Goal: Check status: Check status

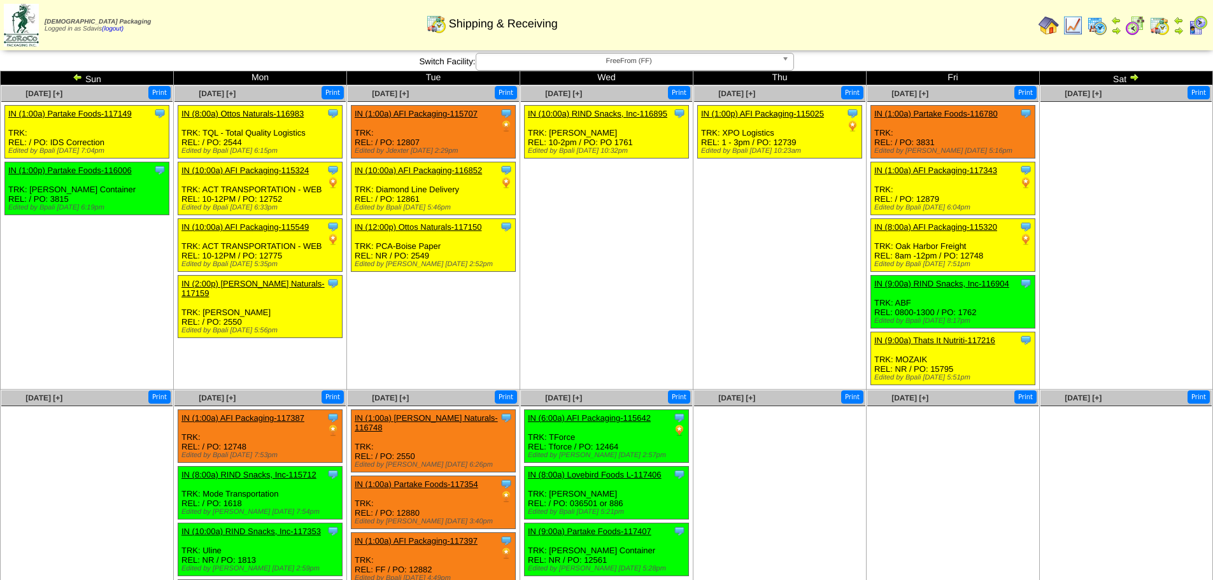
scroll to position [127, 0]
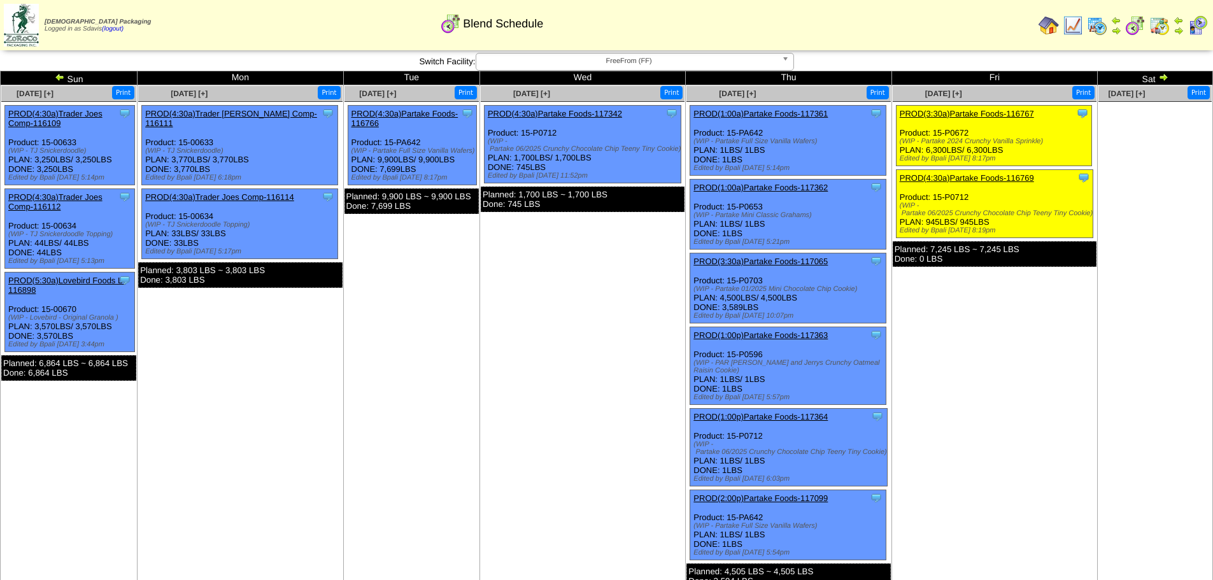
click at [1162, 78] on img at bounding box center [1163, 77] width 10 height 10
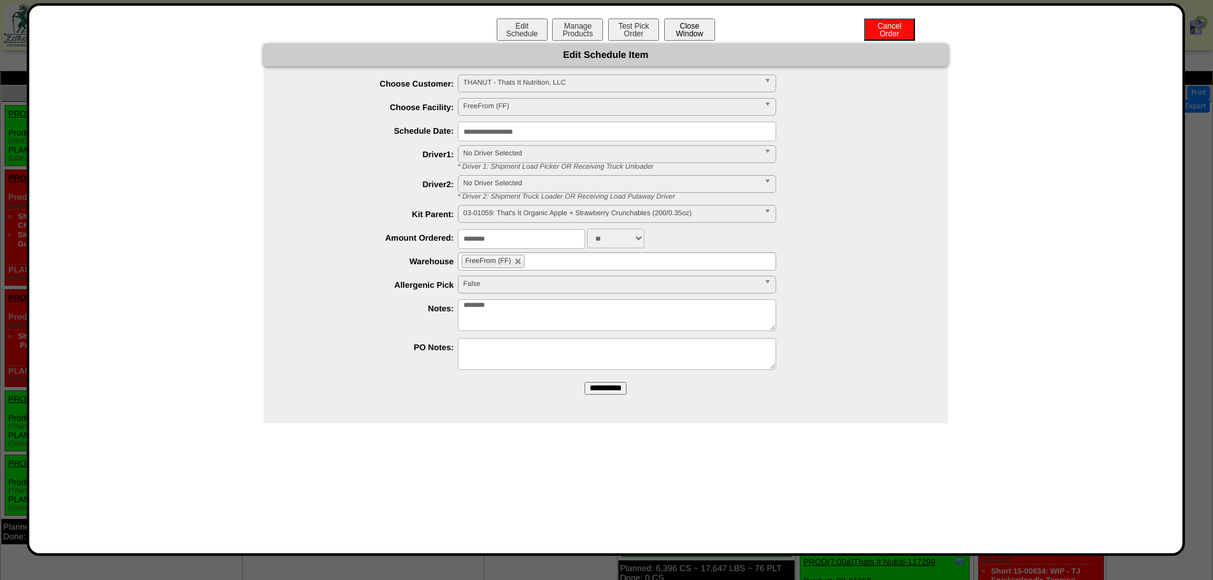
drag, startPoint x: 0, startPoint y: 0, endPoint x: 704, endPoint y: 28, distance: 704.2
click at [704, 28] on button "Close Window" at bounding box center [689, 29] width 51 height 22
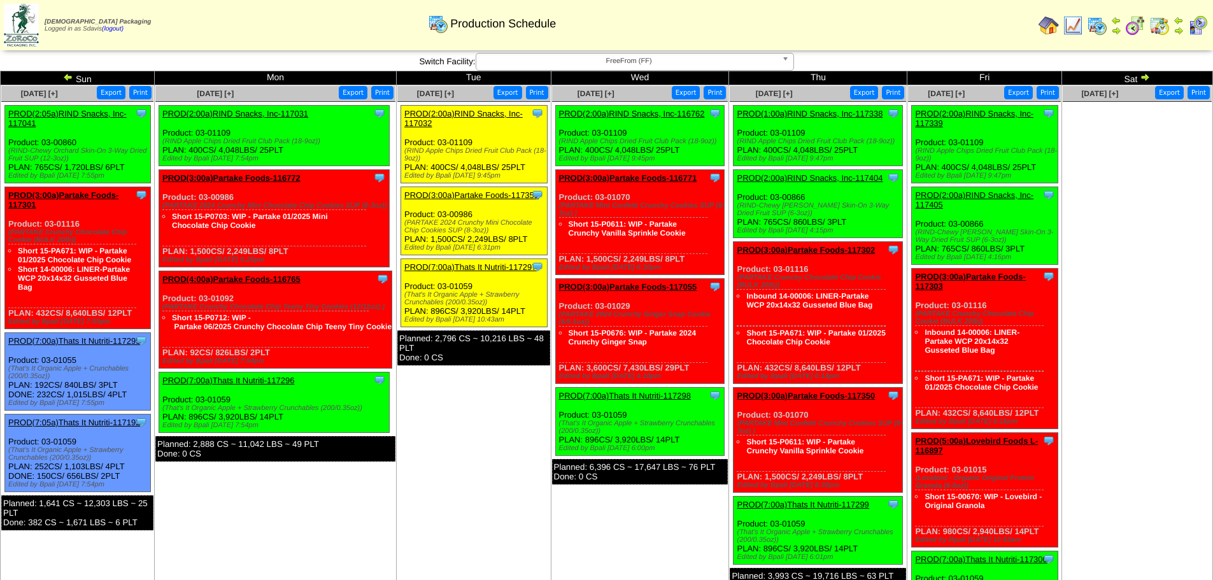
click at [504, 195] on link "PROD(3:00a)Partake Foods-117351" at bounding box center [471, 195] width 134 height 10
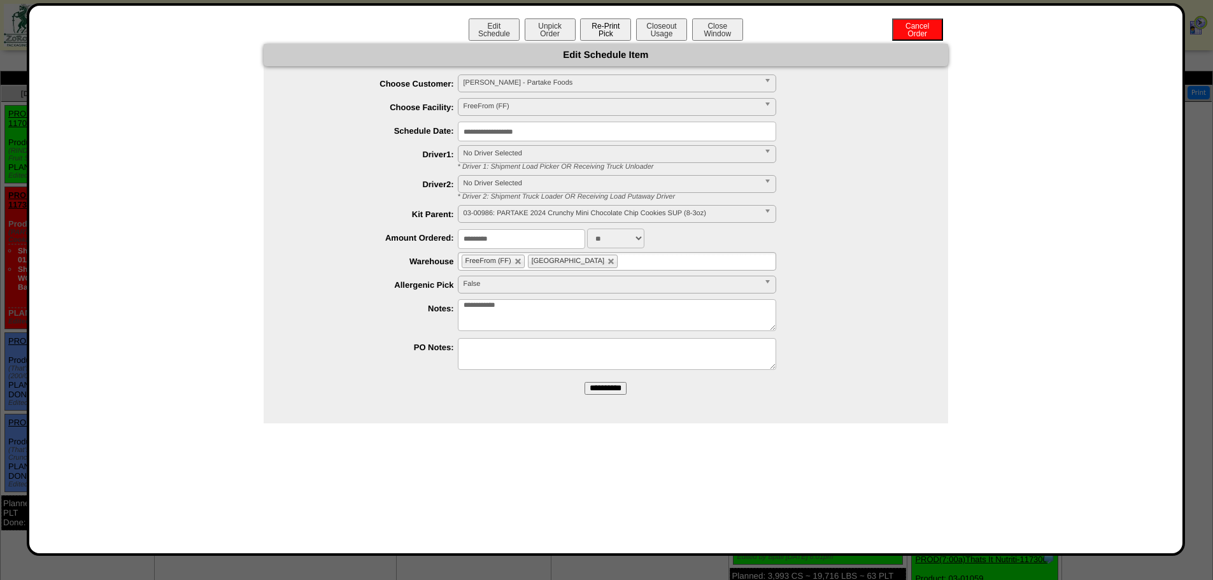
click at [608, 32] on button "Re-Print Pick" at bounding box center [605, 29] width 51 height 22
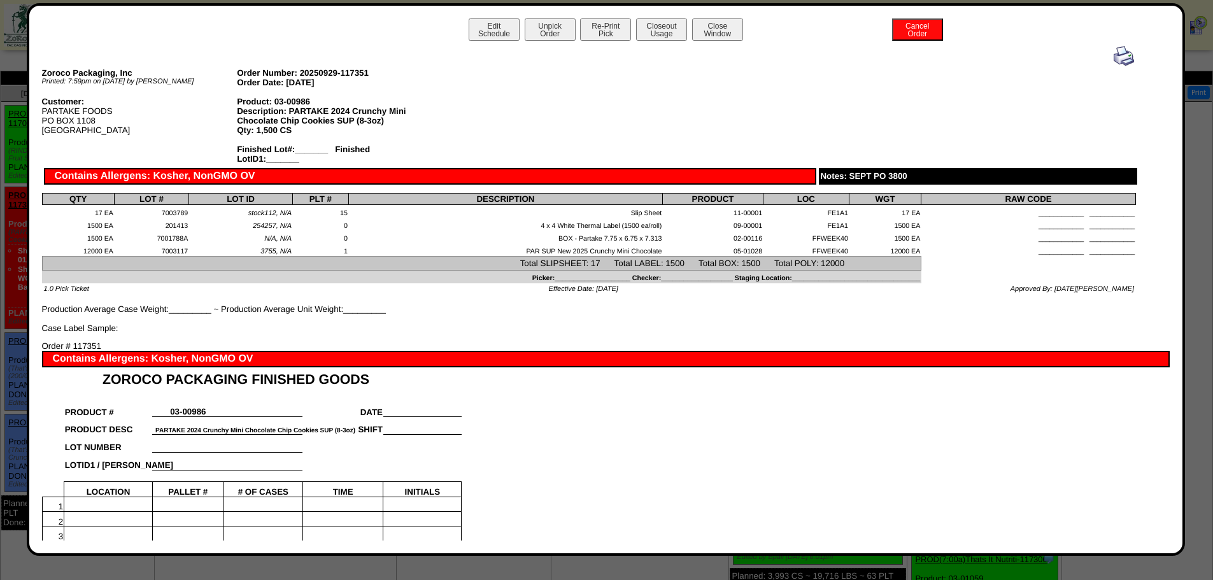
click at [1114, 57] on img at bounding box center [1124, 56] width 20 height 20
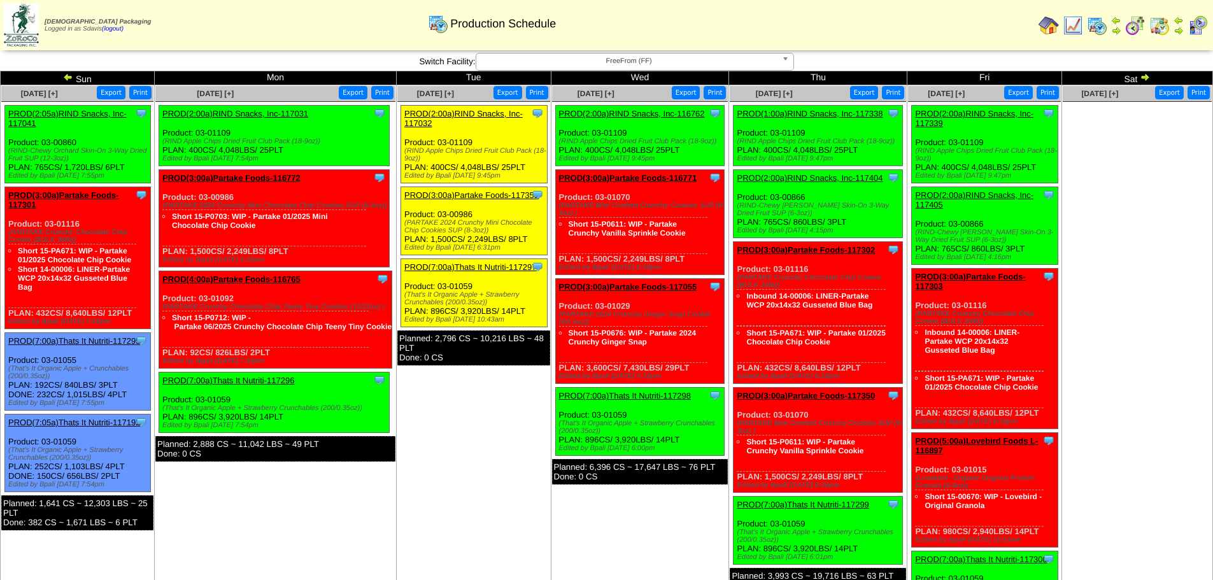
click at [474, 265] on link "PROD(7:00a)Thats It Nutriti-117297" at bounding box center [470, 267] width 132 height 10
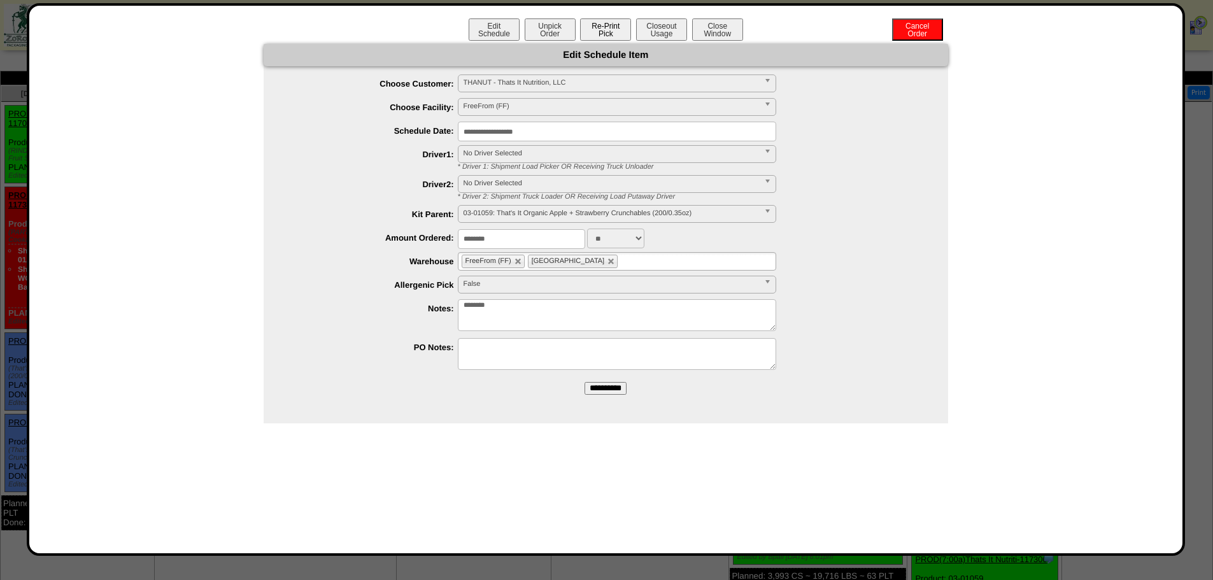
click at [612, 34] on button "Re-Print Pick" at bounding box center [605, 29] width 51 height 22
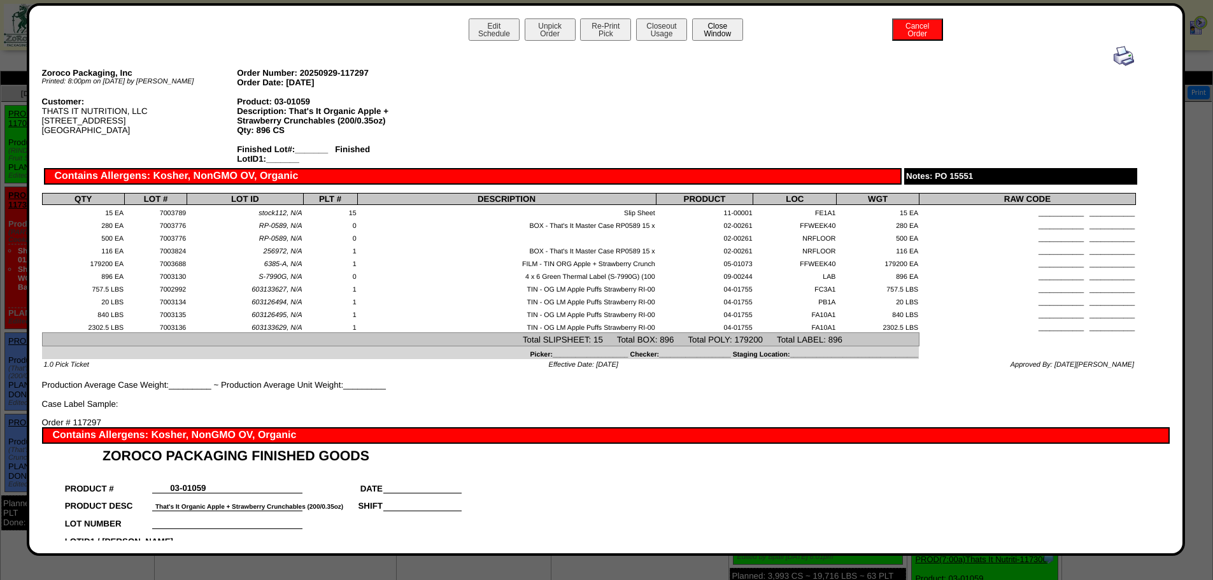
click at [723, 27] on button "Close Window" at bounding box center [717, 29] width 51 height 22
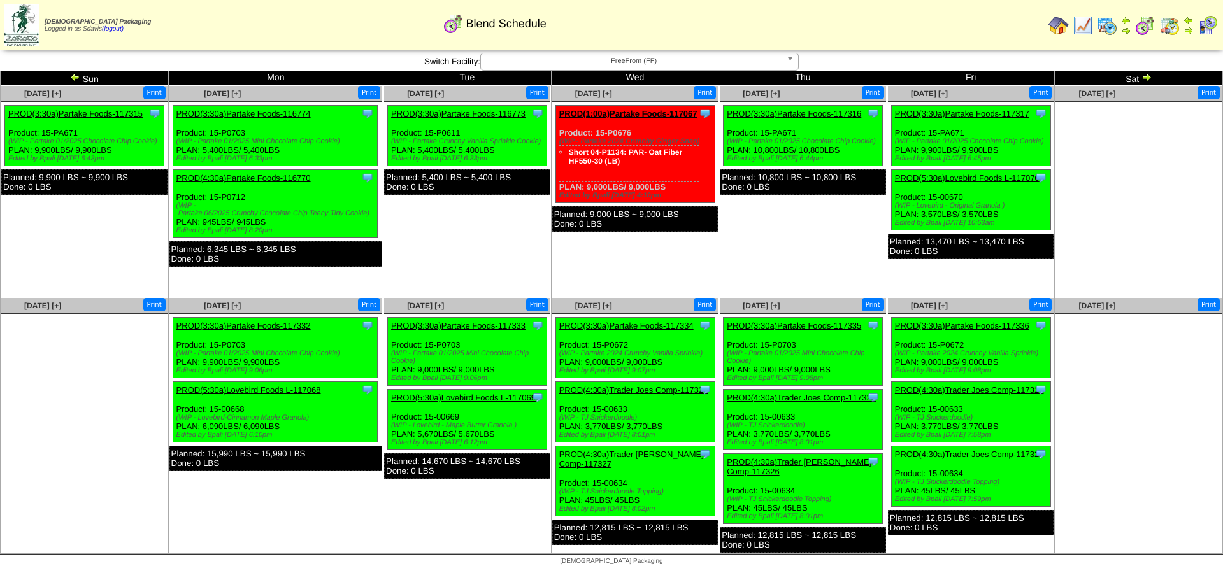
click at [490, 115] on link "PROD(3:30a)Partake Foods-116773" at bounding box center [458, 114] width 134 height 10
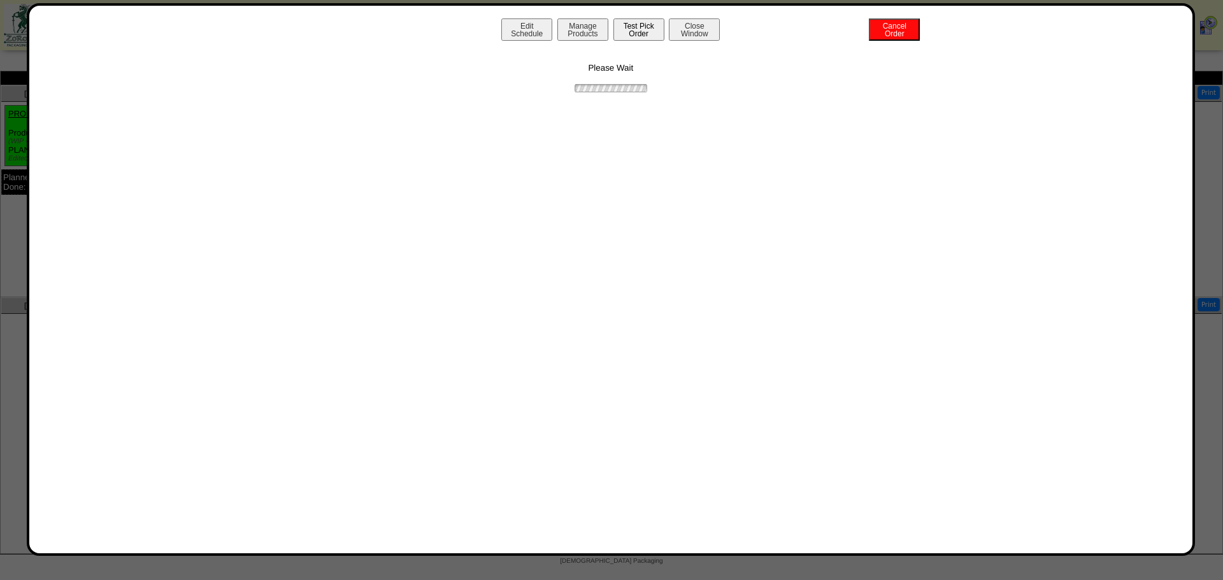
click at [657, 32] on button "Test Pick Order" at bounding box center [638, 29] width 51 height 22
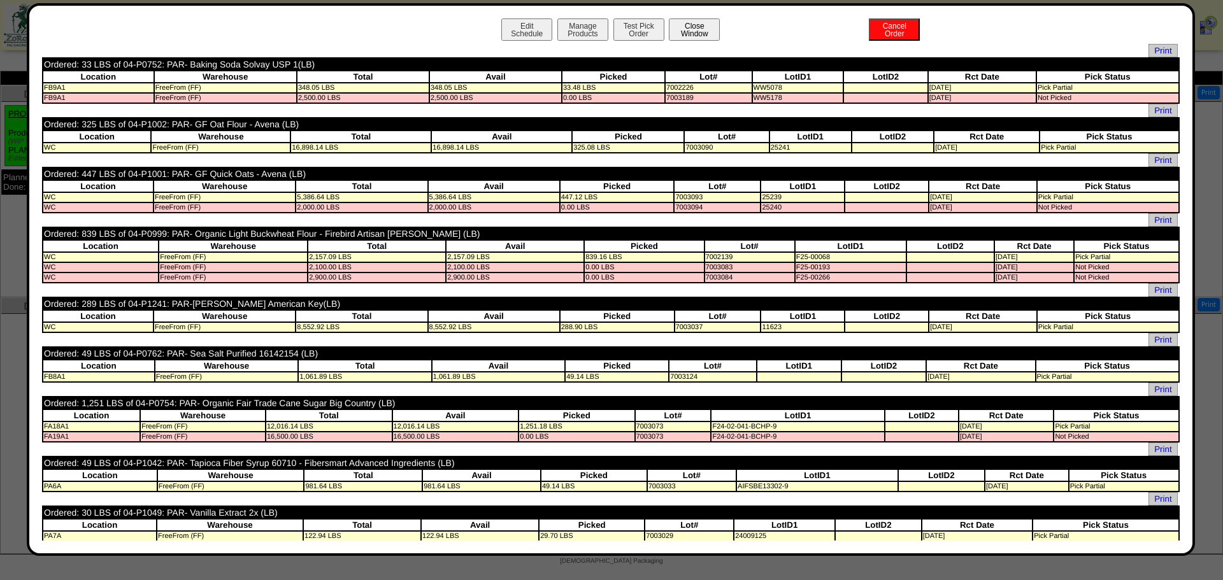
click at [678, 24] on button "Close Window" at bounding box center [694, 29] width 51 height 22
